Goal: Task Accomplishment & Management: Complete application form

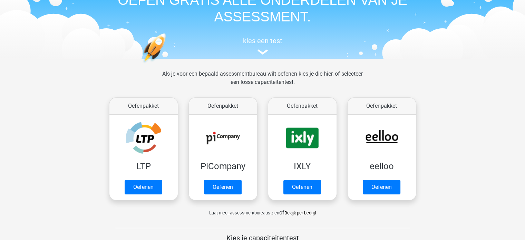
scroll to position [69, 0]
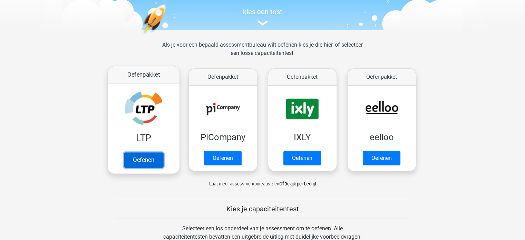
click at [149, 162] on link "Oefenen" at bounding box center [143, 159] width 39 height 15
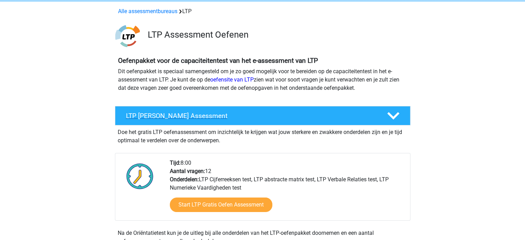
scroll to position [69, 0]
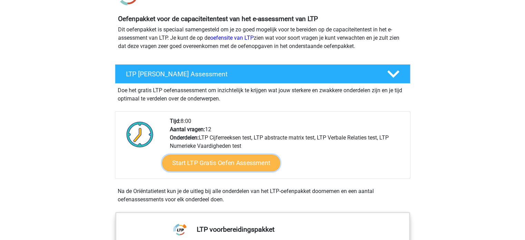
click at [212, 164] on link "Start LTP Gratis Oefen Assessment" at bounding box center [221, 163] width 118 height 17
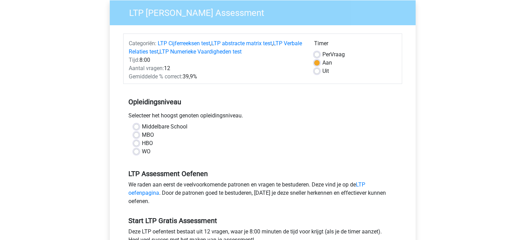
scroll to position [69, 0]
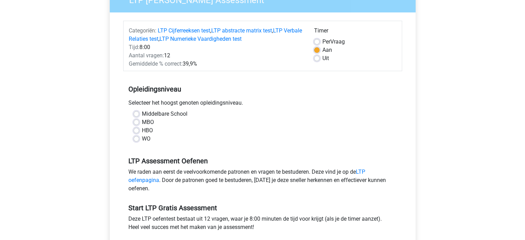
click at [142, 131] on label "HBO" at bounding box center [147, 130] width 11 height 8
click at [136, 131] on input "HBO" at bounding box center [137, 129] width 6 height 7
radio input "true"
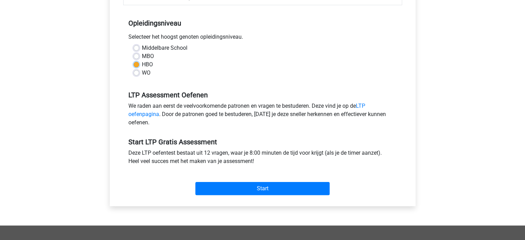
scroll to position [207, 0]
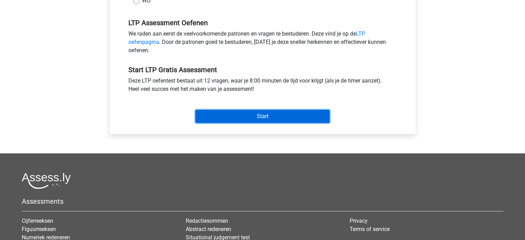
click at [265, 113] on input "Start" at bounding box center [262, 116] width 134 height 13
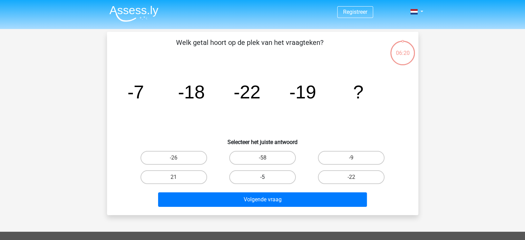
click at [271, 178] on label "-5" at bounding box center [262, 177] width 67 height 14
click at [267, 178] on input "-5" at bounding box center [264, 179] width 4 height 4
radio input "true"
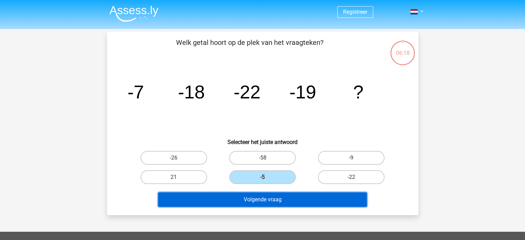
click at [289, 201] on button "Volgende vraag" at bounding box center [262, 199] width 209 height 14
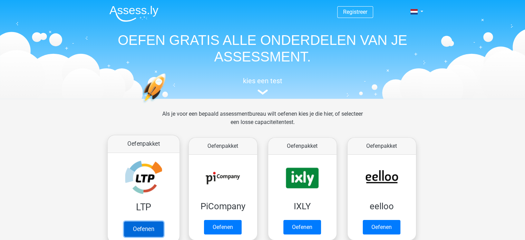
click at [147, 229] on link "Oefenen" at bounding box center [143, 228] width 39 height 15
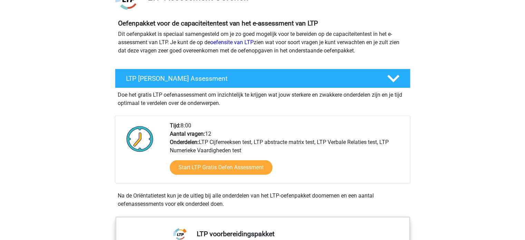
scroll to position [69, 0]
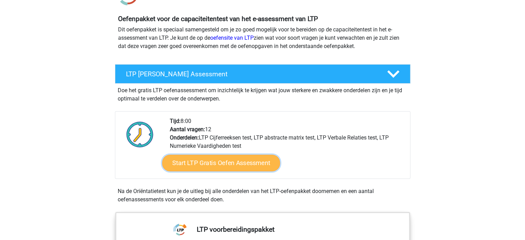
click at [220, 165] on link "Start LTP Gratis Oefen Assessment" at bounding box center [221, 163] width 118 height 17
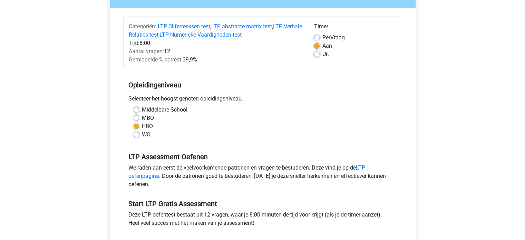
scroll to position [104, 0]
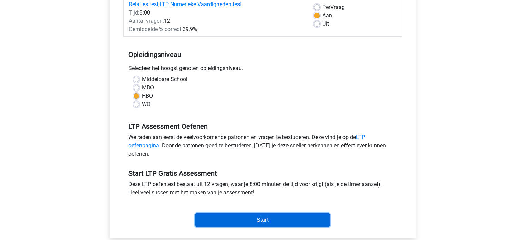
click at [255, 218] on input "Start" at bounding box center [262, 219] width 134 height 13
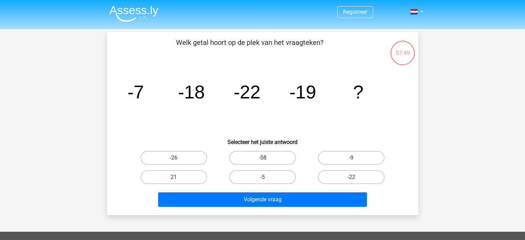
click at [179, 127] on icon "image/svg+xml -7 -18 -22 -19 ?" at bounding box center [263, 99] width 278 height 70
click at [367, 156] on label "-9" at bounding box center [351, 158] width 67 height 14
click at [356, 158] on input "-9" at bounding box center [353, 160] width 4 height 4
radio input "true"
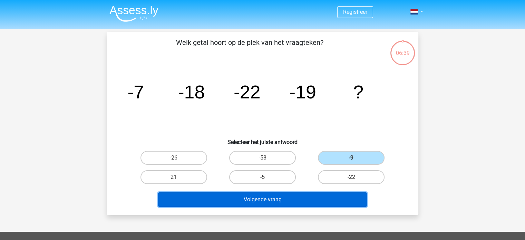
click at [275, 200] on button "Volgende vraag" at bounding box center [262, 199] width 209 height 14
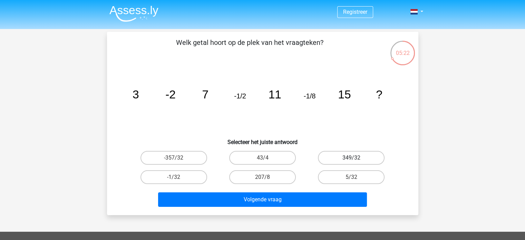
click at [340, 156] on label "349/32" at bounding box center [351, 158] width 67 height 14
click at [351, 158] on input "349/32" at bounding box center [353, 160] width 4 height 4
radio input "true"
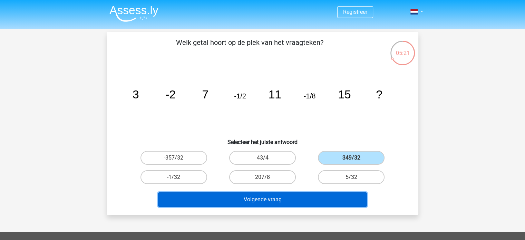
click at [300, 202] on button "Volgende vraag" at bounding box center [262, 199] width 209 height 14
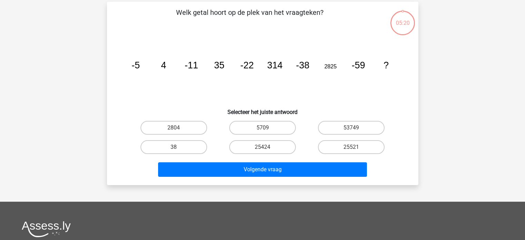
scroll to position [32, 0]
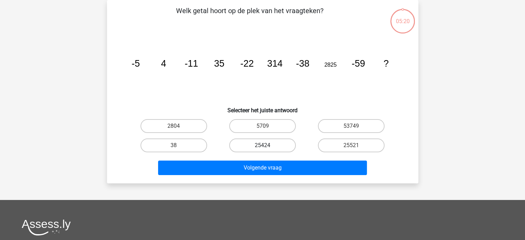
click at [282, 140] on label "25424" at bounding box center [262, 145] width 67 height 14
click at [267, 145] on input "25424" at bounding box center [264, 147] width 4 height 4
radio input "true"
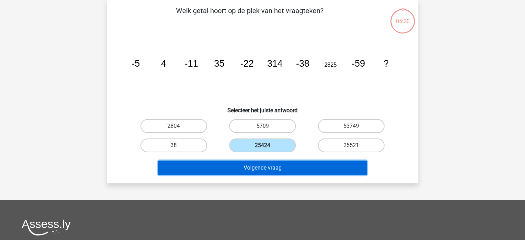
click at [283, 167] on button "Volgende vraag" at bounding box center [262, 167] width 209 height 14
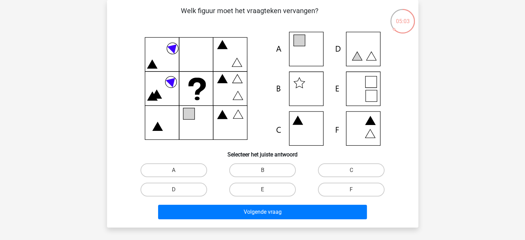
click at [294, 84] on icon at bounding box center [263, 89] width 278 height 114
click at [298, 86] on icon at bounding box center [263, 89] width 278 height 114
click at [267, 164] on label "B" at bounding box center [262, 170] width 67 height 14
click at [267, 170] on input "B" at bounding box center [264, 172] width 4 height 4
radio input "true"
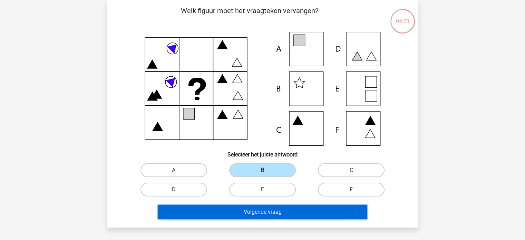
click at [266, 210] on button "Volgende vraag" at bounding box center [262, 212] width 209 height 14
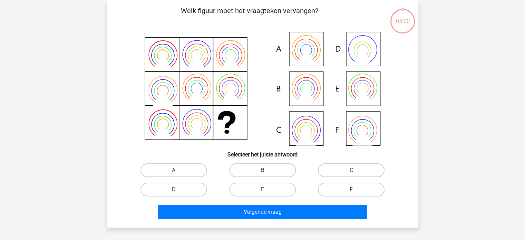
click at [273, 164] on label "B" at bounding box center [262, 170] width 67 height 14
click at [267, 170] on input "B" at bounding box center [264, 172] width 4 height 4
radio input "true"
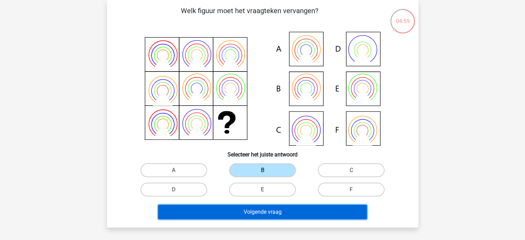
click at [267, 208] on button "Volgende vraag" at bounding box center [262, 212] width 209 height 14
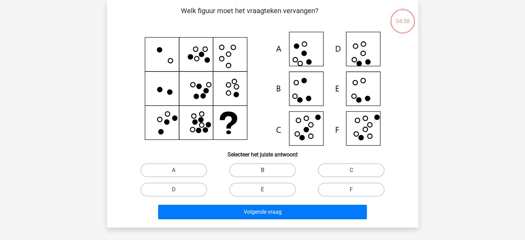
click at [270, 171] on label "B" at bounding box center [262, 170] width 67 height 14
click at [267, 171] on input "B" at bounding box center [264, 172] width 4 height 4
radio input "true"
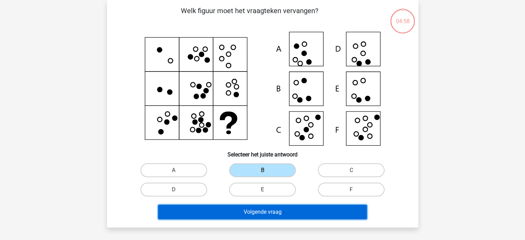
click at [266, 205] on button "Volgende vraag" at bounding box center [262, 212] width 209 height 14
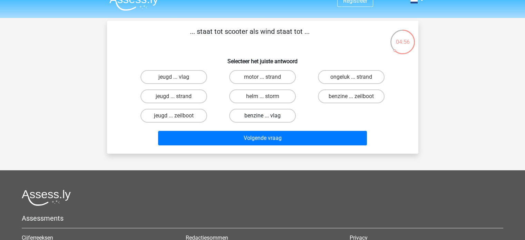
scroll to position [0, 0]
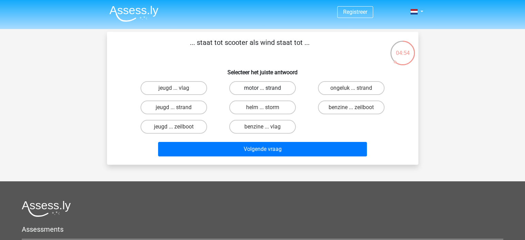
click at [260, 92] on label "motor ... strand" at bounding box center [262, 88] width 67 height 14
click at [262, 92] on input "motor ... strand" at bounding box center [264, 90] width 4 height 4
radio input "true"
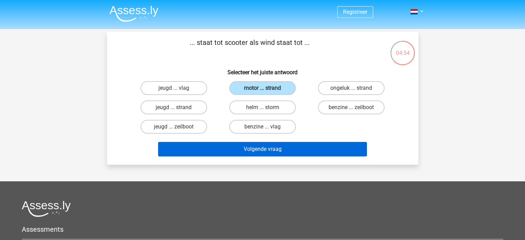
click at [257, 142] on div "Volgende vraag" at bounding box center [262, 147] width 289 height 23
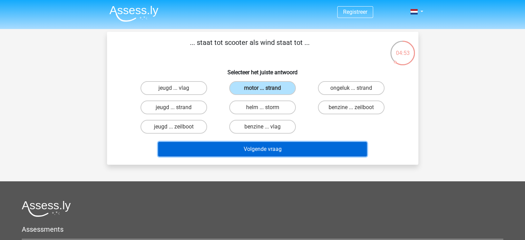
click at [257, 146] on button "Volgende vraag" at bounding box center [262, 149] width 209 height 14
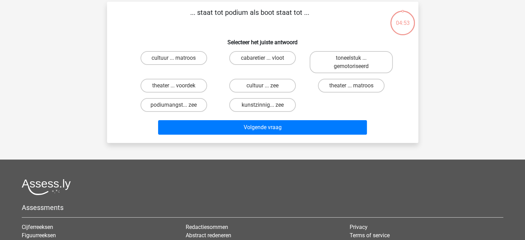
scroll to position [32, 0]
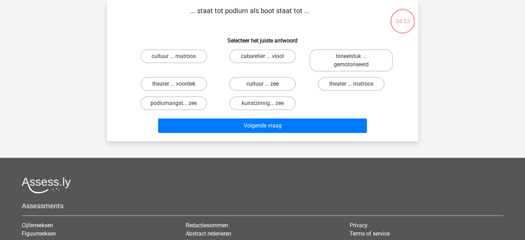
click at [262, 78] on label "cultuur ... zee" at bounding box center [262, 84] width 67 height 14
click at [262, 84] on input "cultuur ... zee" at bounding box center [264, 86] width 4 height 4
radio input "true"
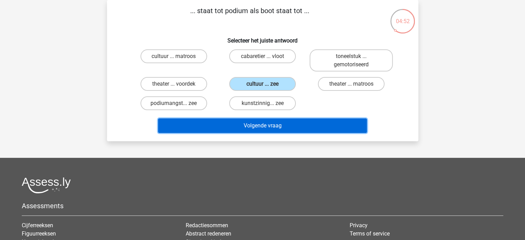
click at [259, 124] on button "Volgende vraag" at bounding box center [262, 125] width 209 height 14
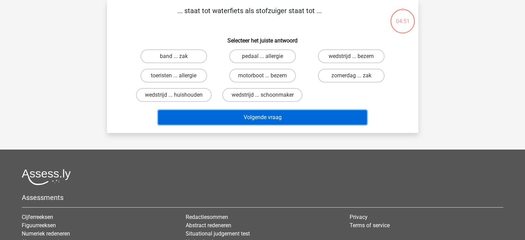
click at [259, 115] on button "Volgende vraag" at bounding box center [262, 117] width 209 height 14
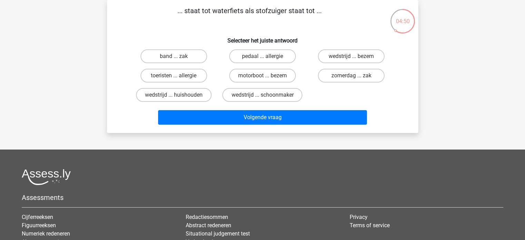
click at [264, 76] on input "motorboot ... bezem" at bounding box center [264, 78] width 4 height 4
radio input "true"
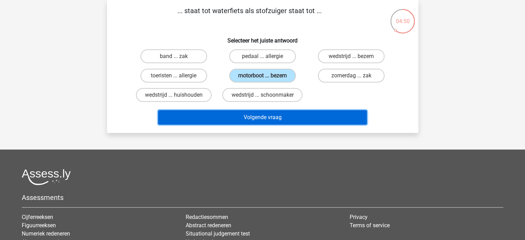
click at [259, 116] on button "Volgende vraag" at bounding box center [262, 117] width 209 height 14
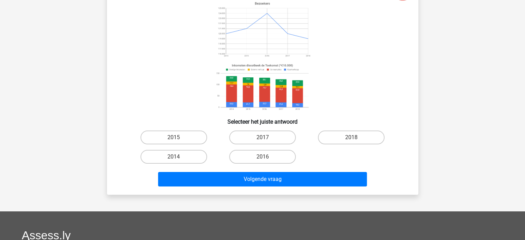
scroll to position [69, 0]
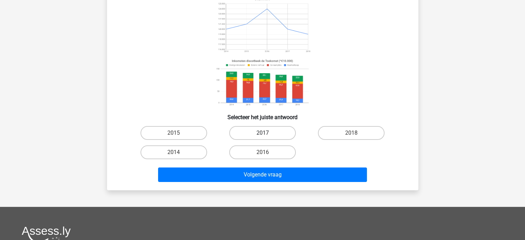
click at [266, 138] on label "2017" at bounding box center [262, 133] width 67 height 14
click at [266, 137] on input "2017" at bounding box center [264, 135] width 4 height 4
radio input "true"
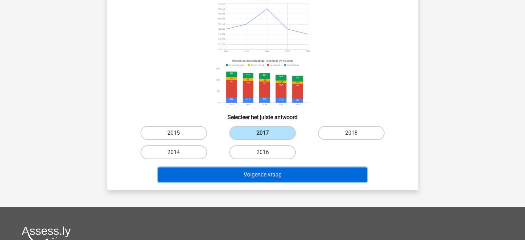
click at [261, 176] on button "Volgende vraag" at bounding box center [262, 174] width 209 height 14
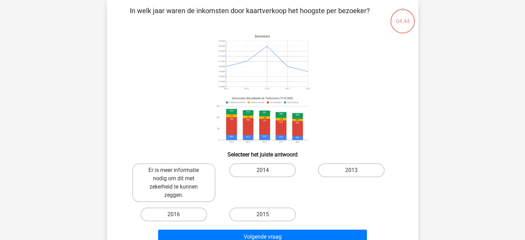
scroll to position [101, 0]
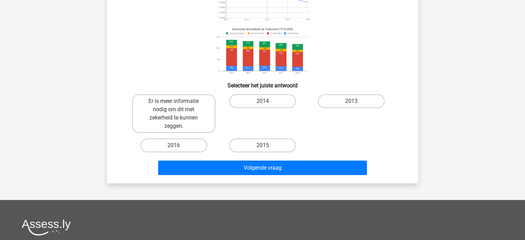
click at [265, 148] on input "2015" at bounding box center [264, 147] width 4 height 4
radio input "true"
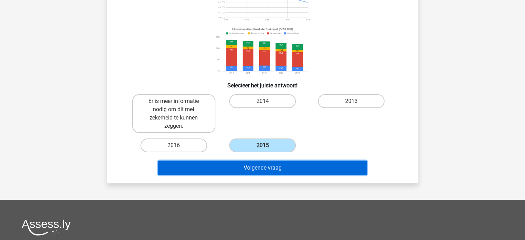
click at [260, 172] on button "Volgende vraag" at bounding box center [262, 167] width 209 height 14
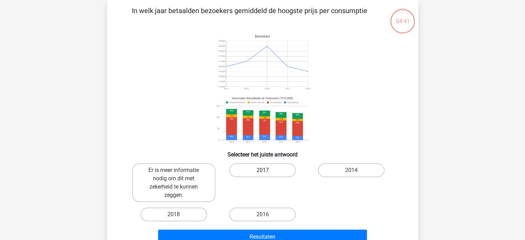
scroll to position [32, 0]
click at [260, 172] on label "2017" at bounding box center [262, 170] width 67 height 14
click at [262, 172] on input "2017" at bounding box center [264, 172] width 4 height 4
radio input "true"
click at [194, 181] on label "Er is meer informatie nodig om dit met zekerheid te kunnen zeggen." at bounding box center [173, 182] width 83 height 39
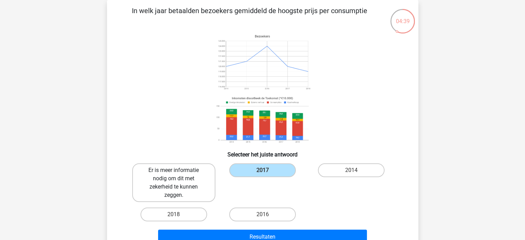
click at [178, 175] on input "Er is meer informatie nodig om dit met zekerheid te kunnen zeggen." at bounding box center [176, 172] width 4 height 4
radio input "true"
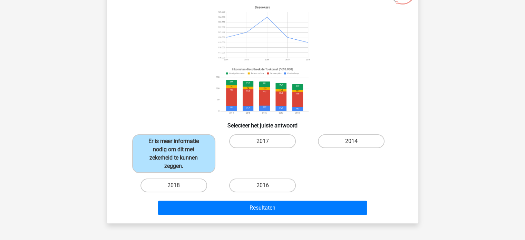
scroll to position [101, 0]
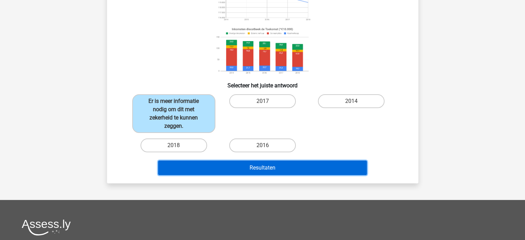
click at [247, 165] on button "Resultaten" at bounding box center [262, 167] width 209 height 14
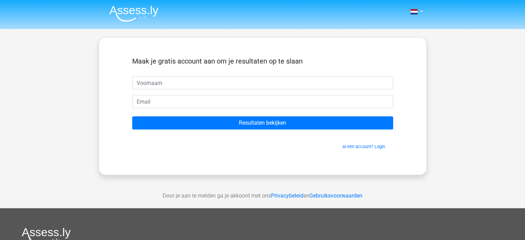
click at [189, 85] on input "text" at bounding box center [262, 82] width 261 height 13
type input "RAFIK"
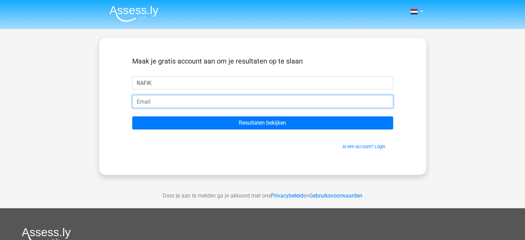
click at [177, 102] on input "email" at bounding box center [262, 101] width 261 height 13
type input "RAFIK.AKDAD@WORLDLINE.COM"
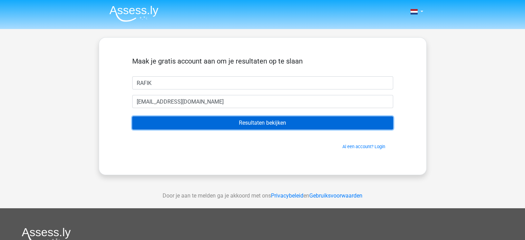
click at [252, 121] on input "Resultaten bekijken" at bounding box center [262, 122] width 261 height 13
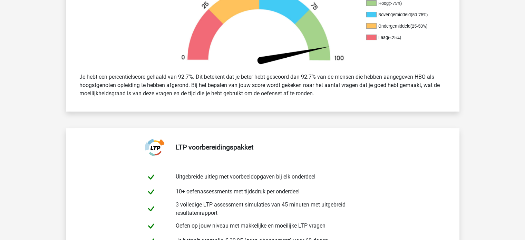
scroll to position [207, 0]
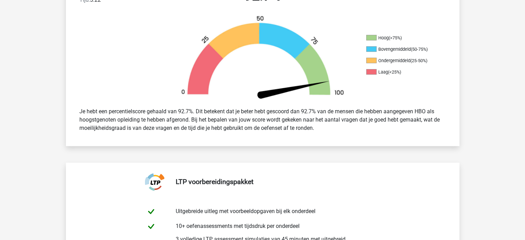
drag, startPoint x: 236, startPoint y: 108, endPoint x: 193, endPoint y: 99, distance: 43.7
click at [193, 99] on img at bounding box center [262, 58] width 186 height 87
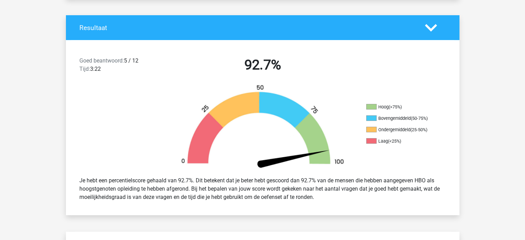
scroll to position [173, 0]
